Goal: Find specific page/section: Find specific page/section

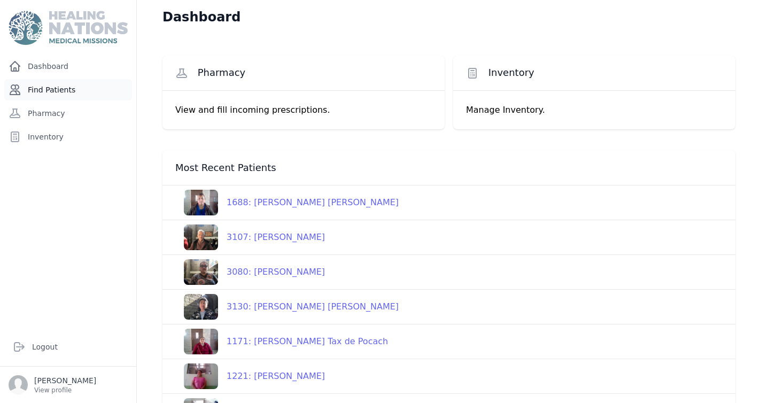
click at [71, 91] on link "Find Patients" at bounding box center [68, 89] width 128 height 21
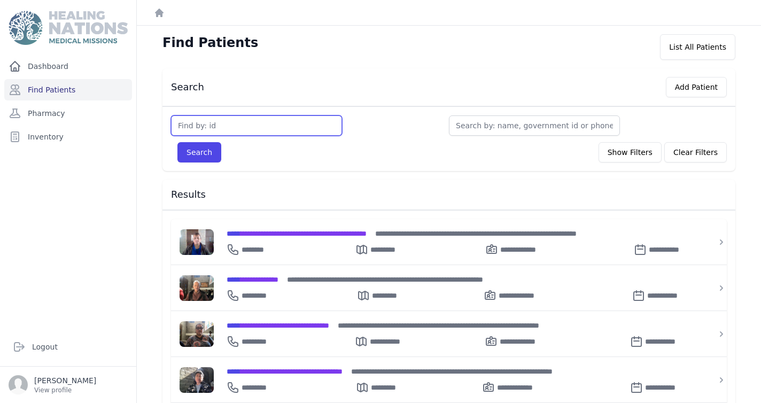
click at [214, 127] on input "text" at bounding box center [256, 125] width 171 height 20
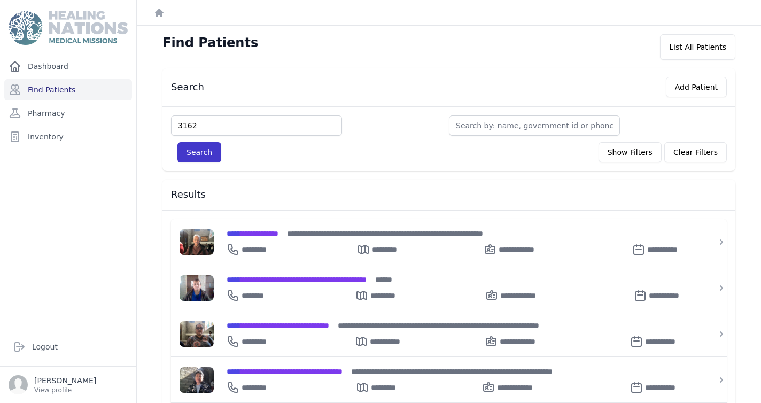
type input "3162"
click at [203, 151] on button "Search" at bounding box center [199, 152] width 44 height 20
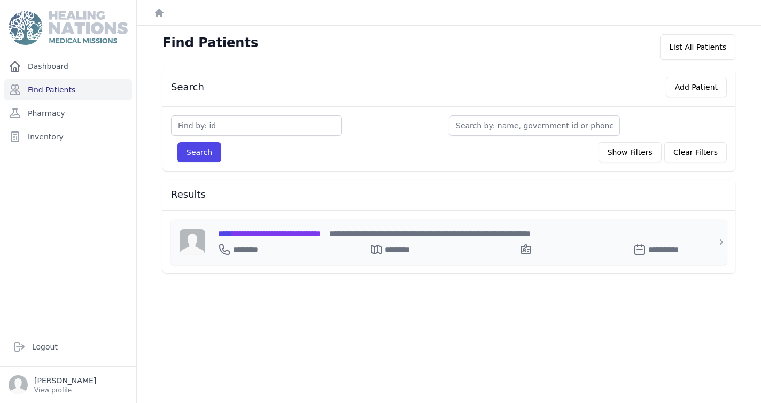
click at [294, 234] on span "**********" at bounding box center [269, 233] width 103 height 7
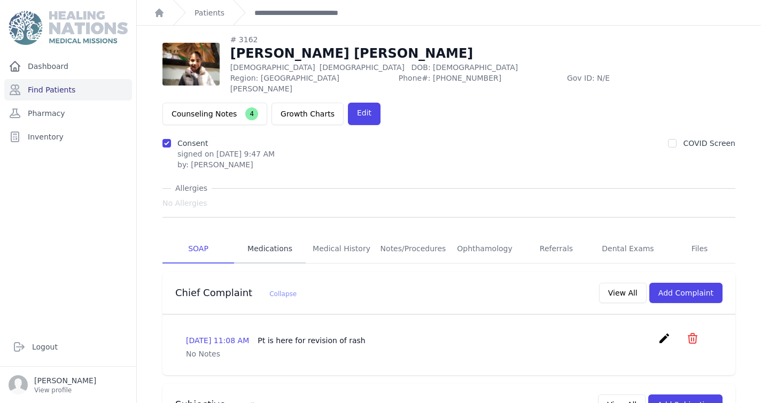
click at [279, 235] on link "Medications" at bounding box center [270, 249] width 72 height 29
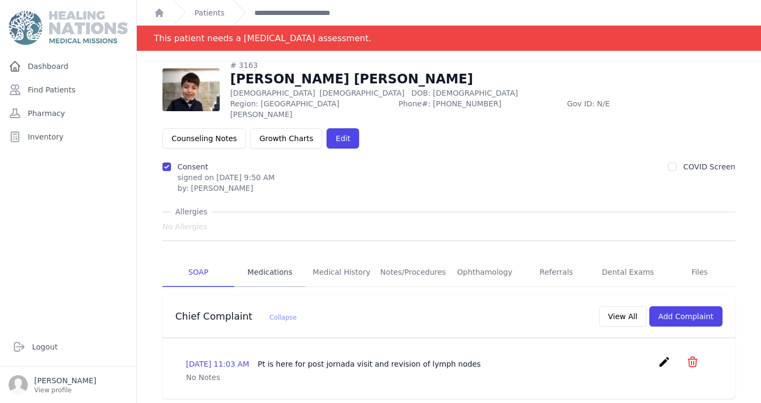
click at [261, 258] on link "Medications" at bounding box center [270, 272] width 72 height 29
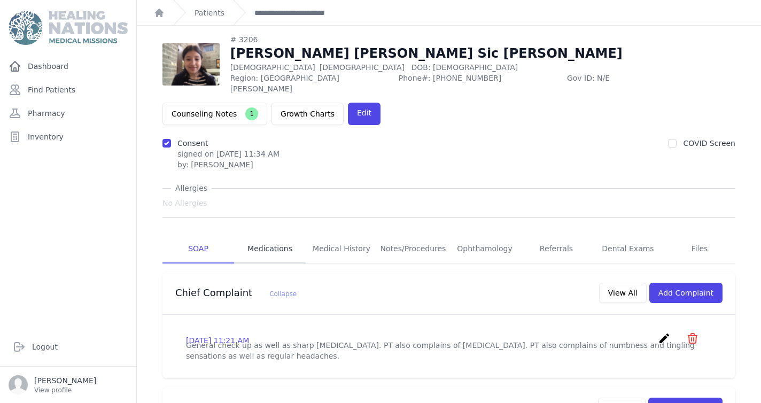
click at [277, 235] on link "Medications" at bounding box center [270, 249] width 72 height 29
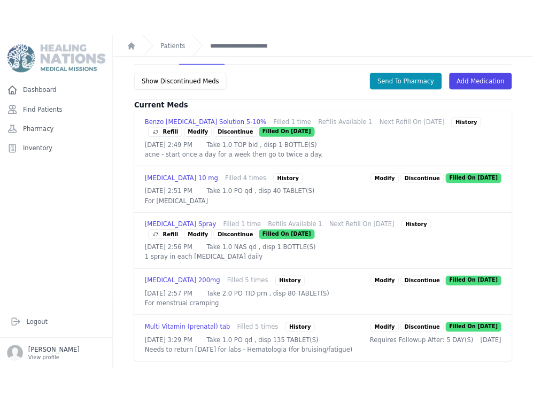
scroll to position [307, 0]
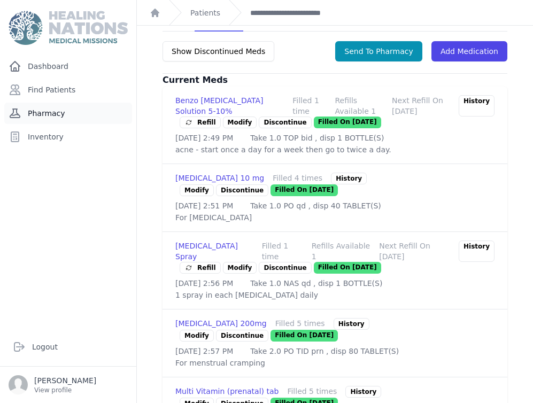
click at [51, 115] on link "Pharmacy" at bounding box center [68, 113] width 128 height 21
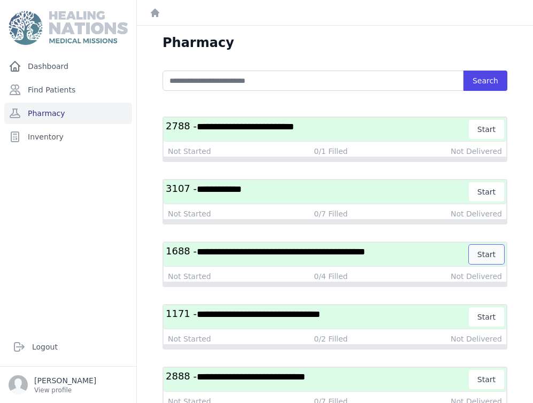
click at [484, 252] on button "Start" at bounding box center [486, 254] width 35 height 19
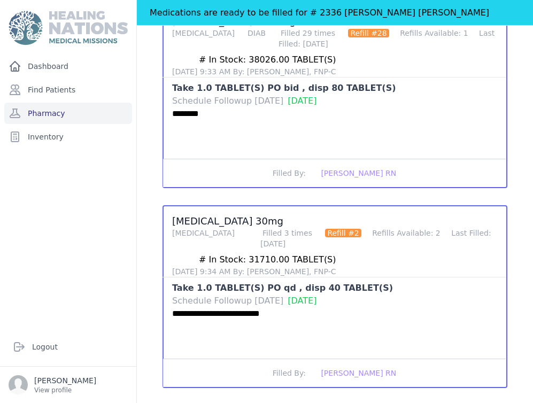
scroll to position [595, 0]
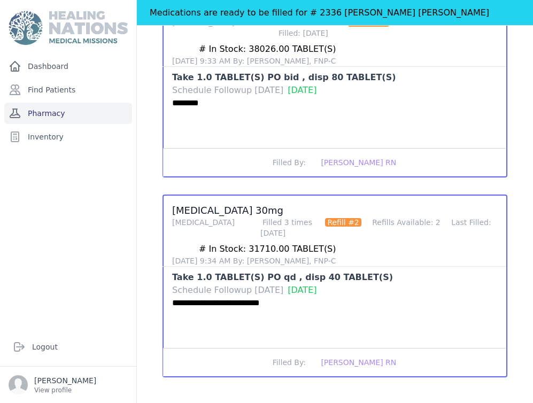
click at [77, 112] on link "Pharmacy" at bounding box center [68, 113] width 128 height 21
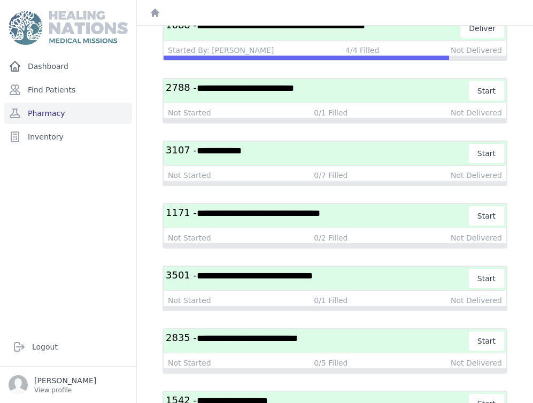
scroll to position [163, 0]
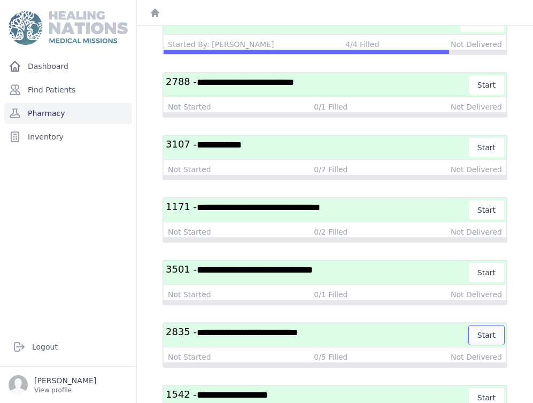
click at [488, 334] on button "Start" at bounding box center [486, 334] width 35 height 19
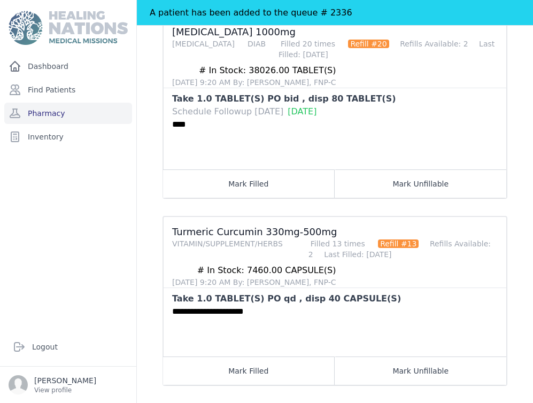
scroll to position [778, 0]
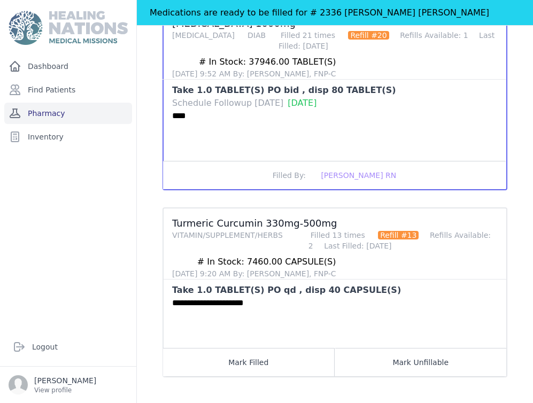
click at [54, 111] on link "Pharmacy" at bounding box center [68, 113] width 128 height 21
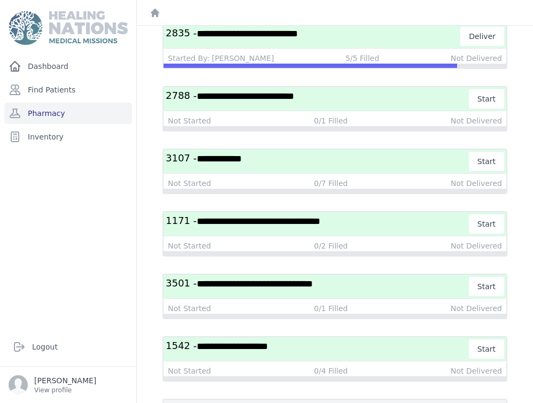
scroll to position [157, 0]
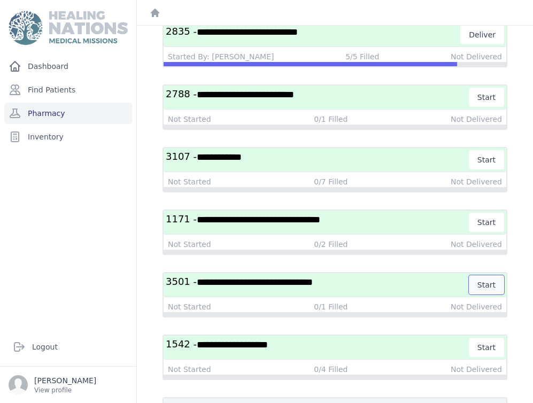
click at [487, 285] on button "Start" at bounding box center [486, 284] width 35 height 19
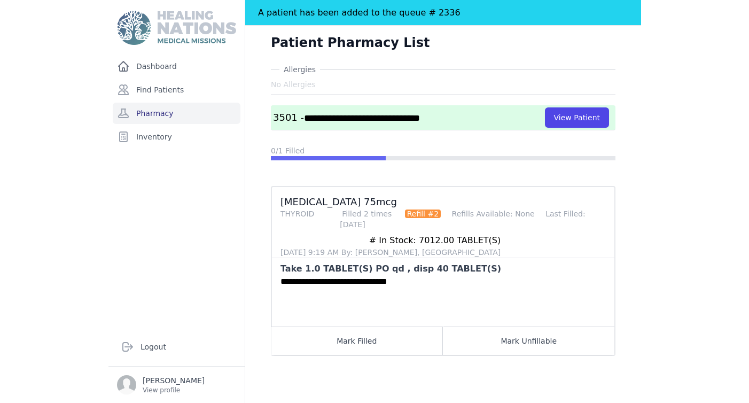
scroll to position [51, 0]
